Goal: Book appointment/travel/reservation

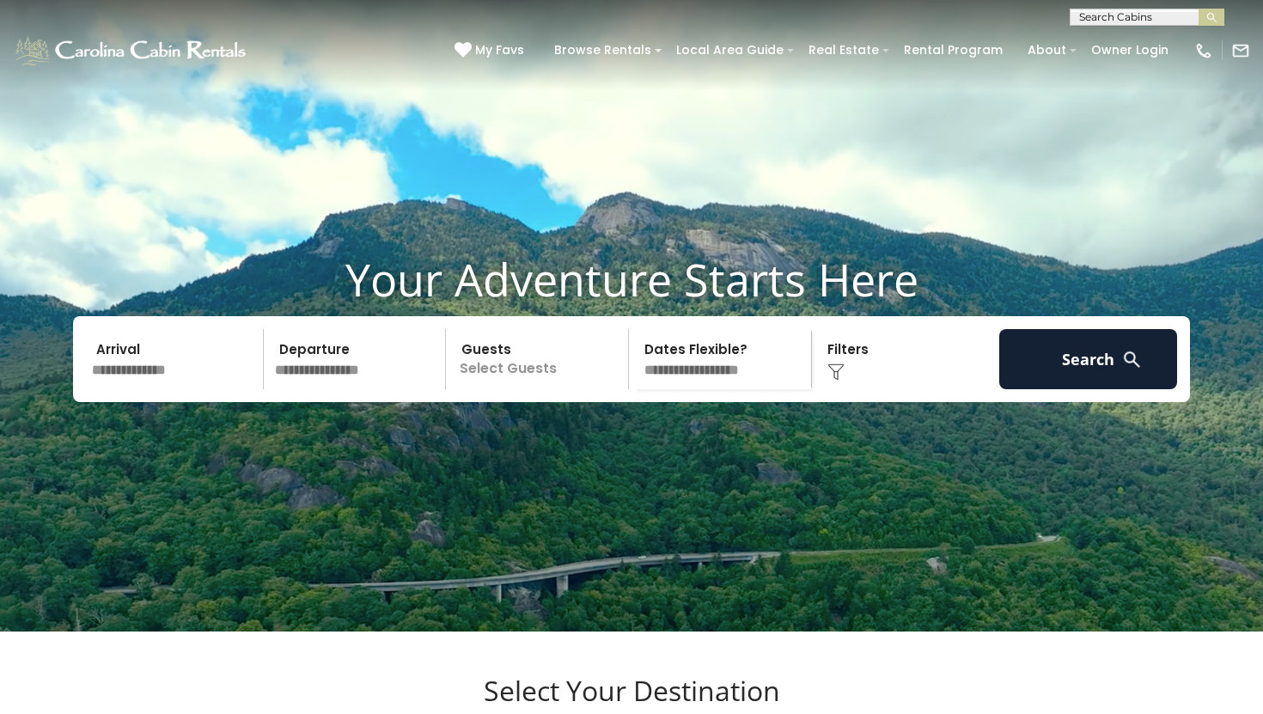
click at [188, 389] on input "text" at bounding box center [175, 359] width 178 height 60
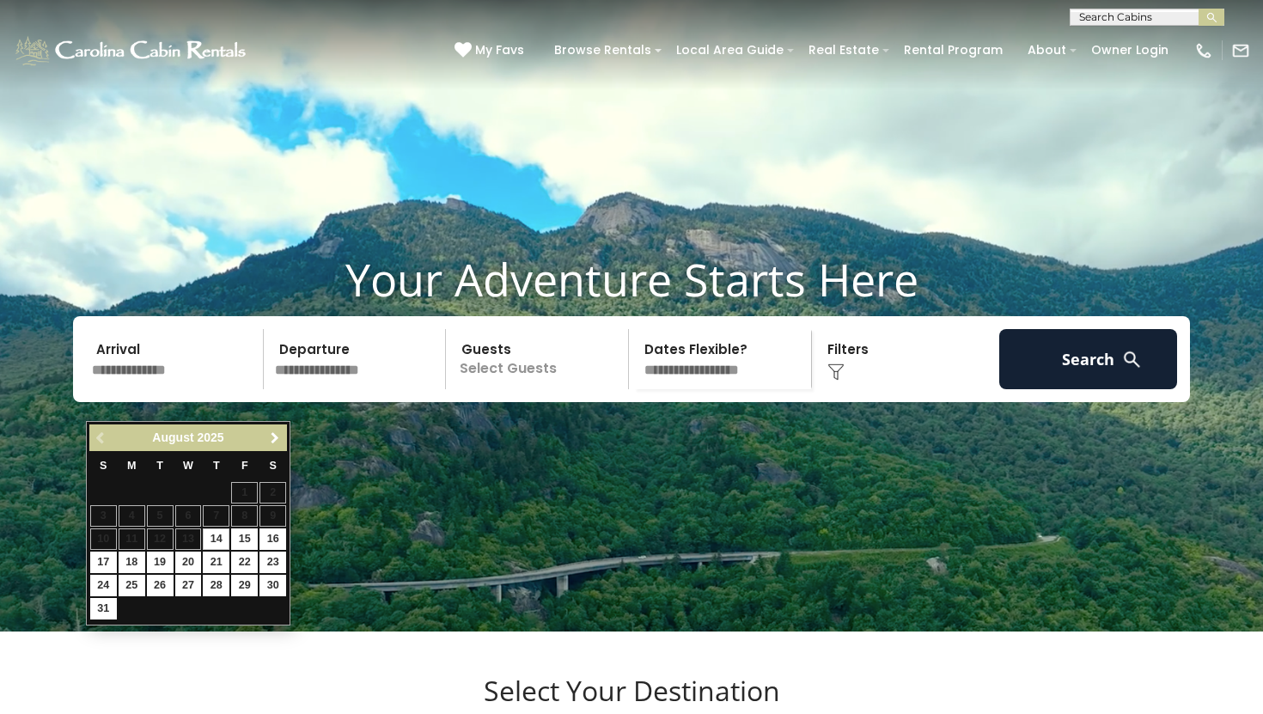
click at [272, 432] on span "Next" at bounding box center [275, 438] width 14 height 14
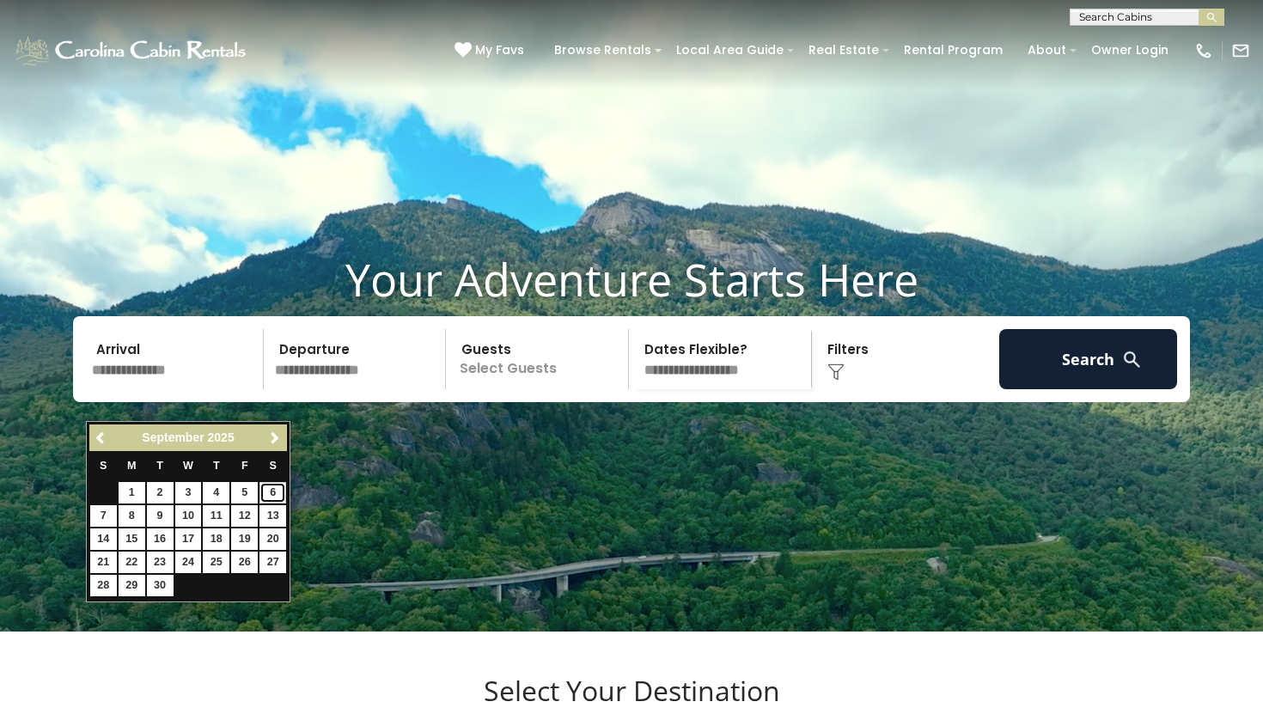
click at [267, 495] on link "6" at bounding box center [273, 492] width 27 height 21
type input "******"
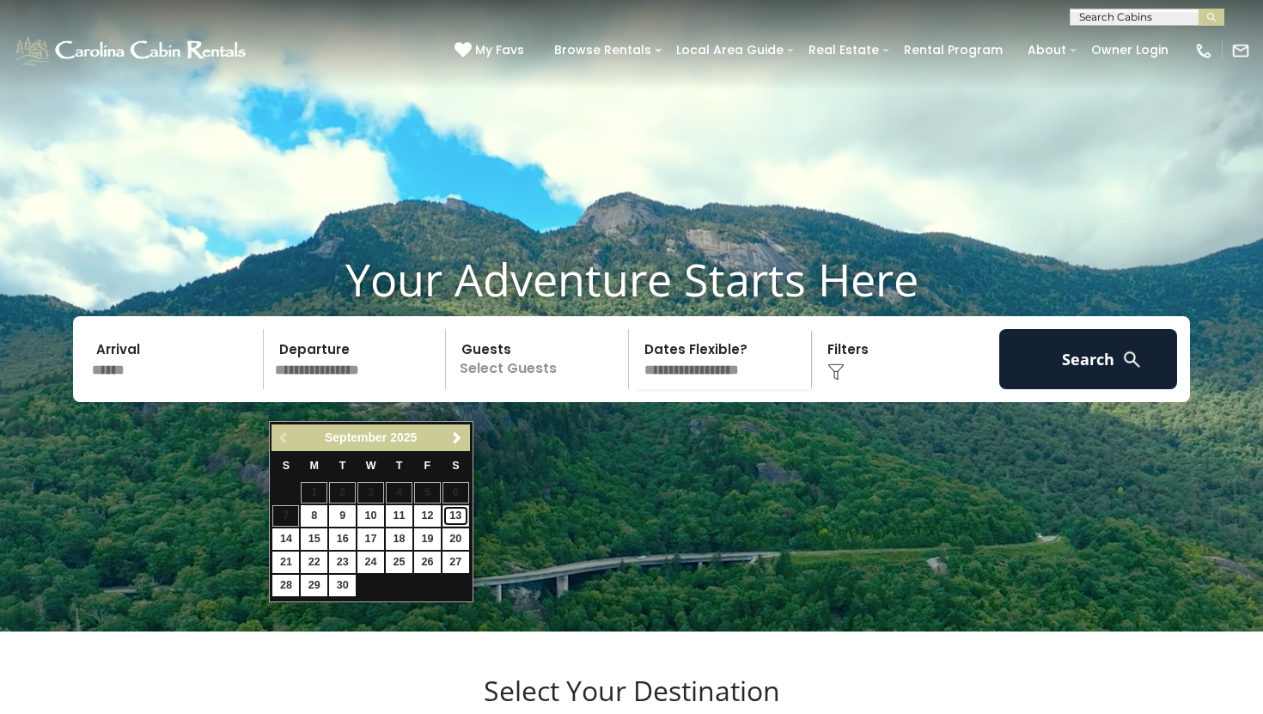
click at [458, 520] on link "13" at bounding box center [456, 515] width 27 height 21
type input "*******"
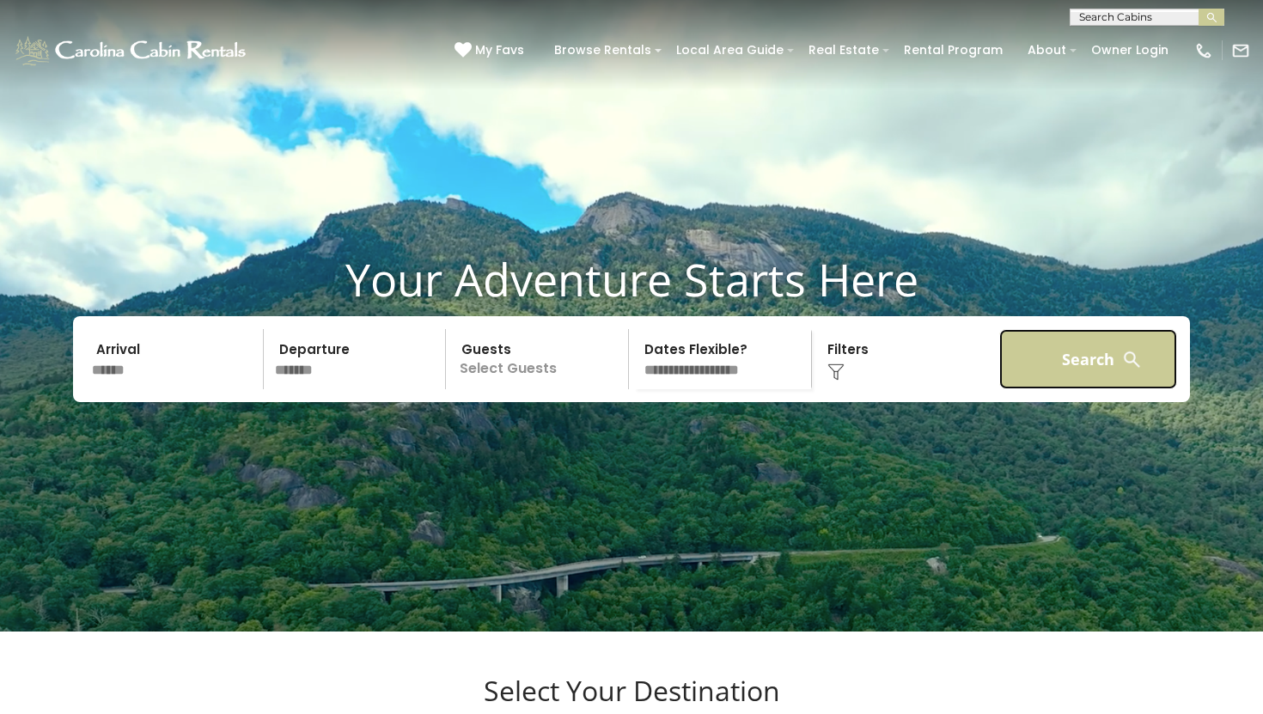
click at [1036, 389] on button "Search" at bounding box center [1088, 359] width 178 height 60
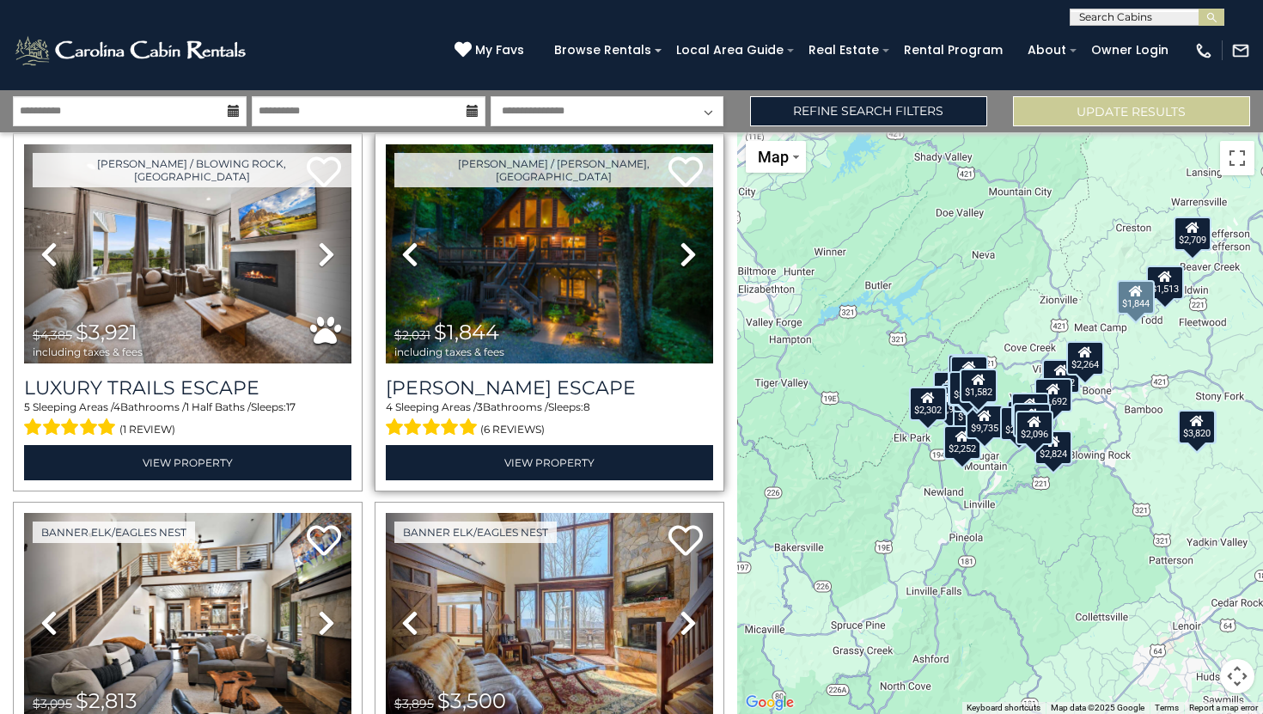
scroll to position [58, 0]
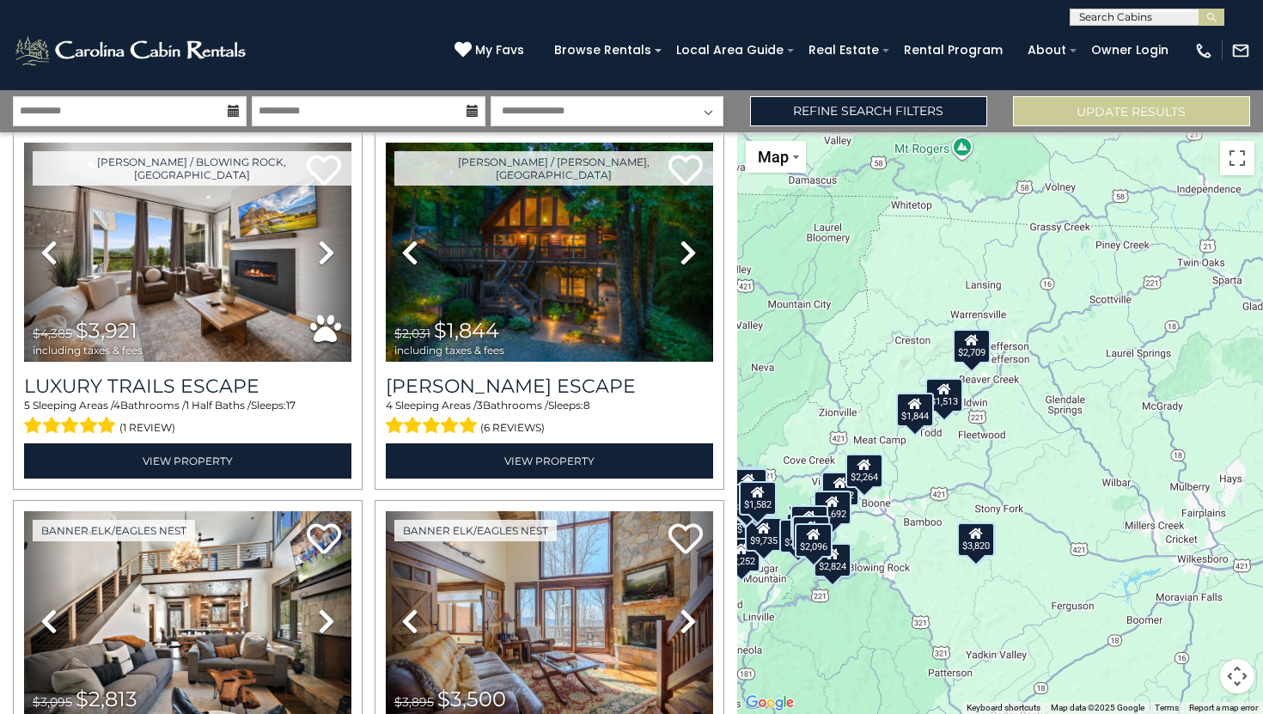
drag, startPoint x: 1168, startPoint y: 429, endPoint x: 944, endPoint y: 541, distance: 250.2
click at [944, 541] on div "$3,921 $1,844 $2,813 $3,500 $2,819 $2,961 $3,722 $3,820 $1,741 $1,513 $1,159 $4…" at bounding box center [1000, 423] width 527 height 582
click at [1253, 165] on button "Toggle fullscreen view" at bounding box center [1237, 158] width 34 height 34
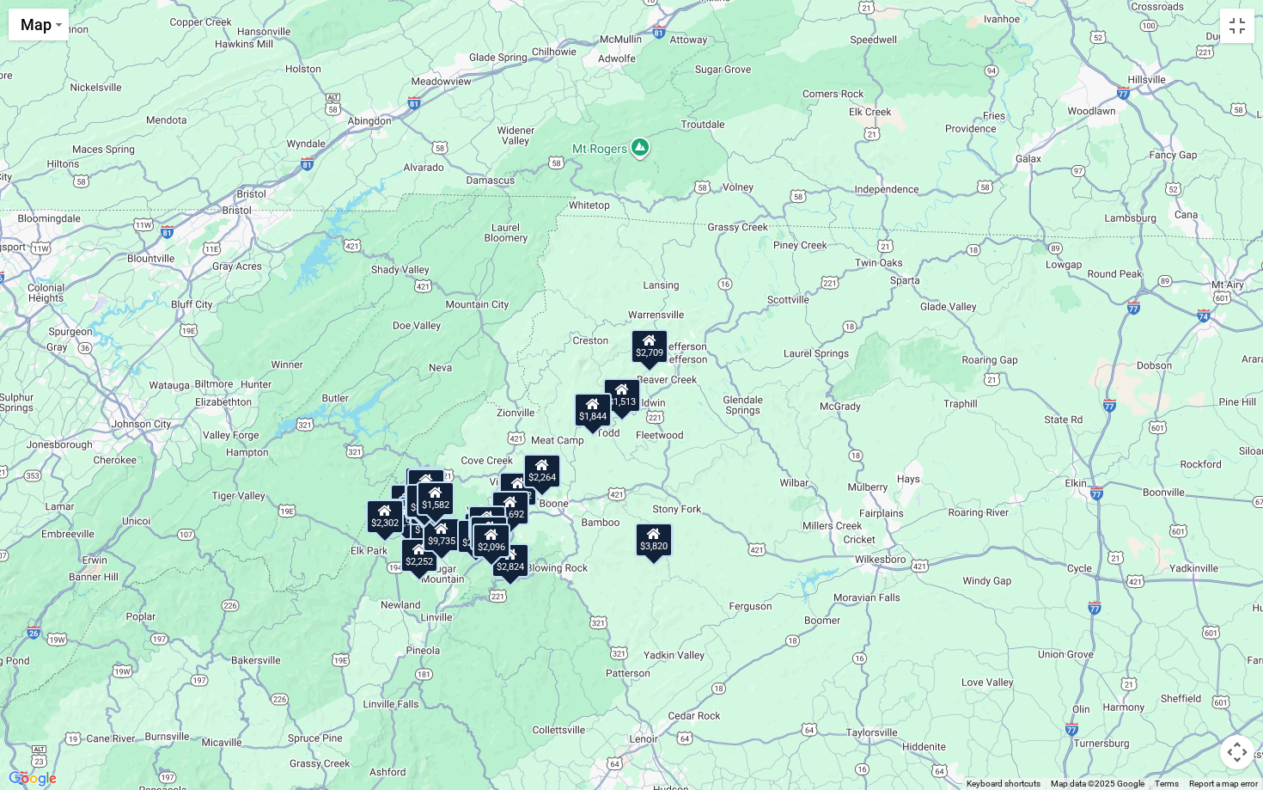
drag, startPoint x: 944, startPoint y: 430, endPoint x: 987, endPoint y: 461, distance: 53.5
click at [987, 461] on div "$3,921 $1,844 $2,813 $3,500 $2,819 $2,961 $3,722 $3,820 $1,741 $1,513 $1,159 $4…" at bounding box center [631, 395] width 1263 height 790
click at [1225, 29] on button "Toggle fullscreen view" at bounding box center [1237, 26] width 34 height 34
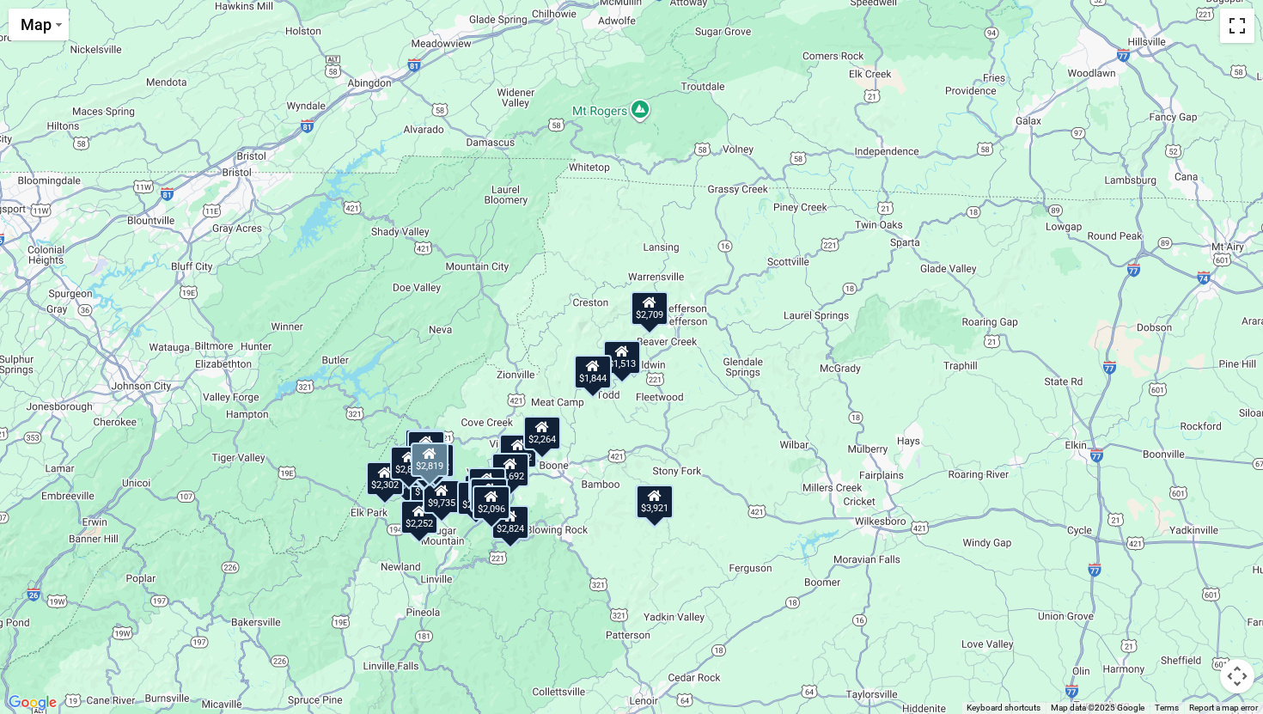
scroll to position [621, 0]
